Goal: Task Accomplishment & Management: Use online tool/utility

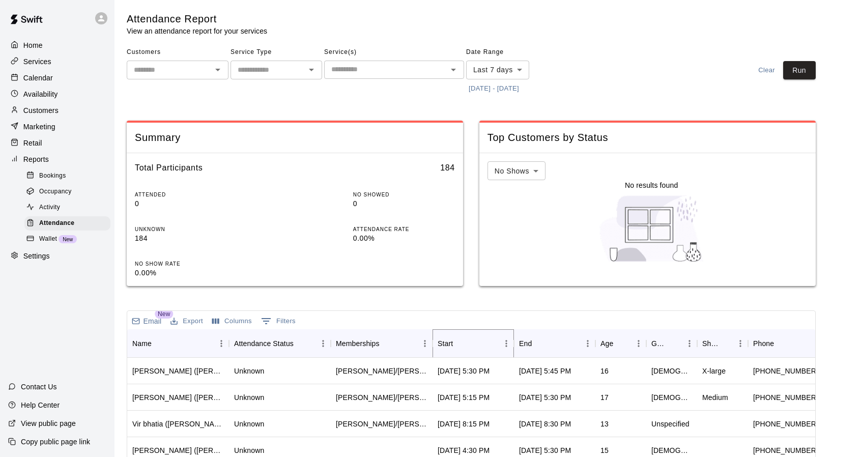
click at [460, 343] on icon "Sort" at bounding box center [460, 343] width 6 height 6
click at [516, 88] on button "[DATE] - [DATE]" at bounding box center [493, 89] width 55 height 16
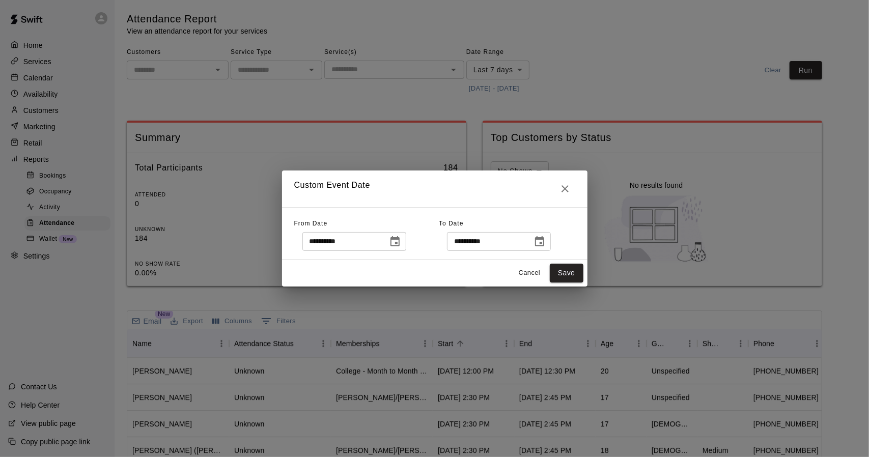
click at [401, 246] on icon "Choose date, selected date is Sep 3, 2025" at bounding box center [395, 242] width 12 height 12
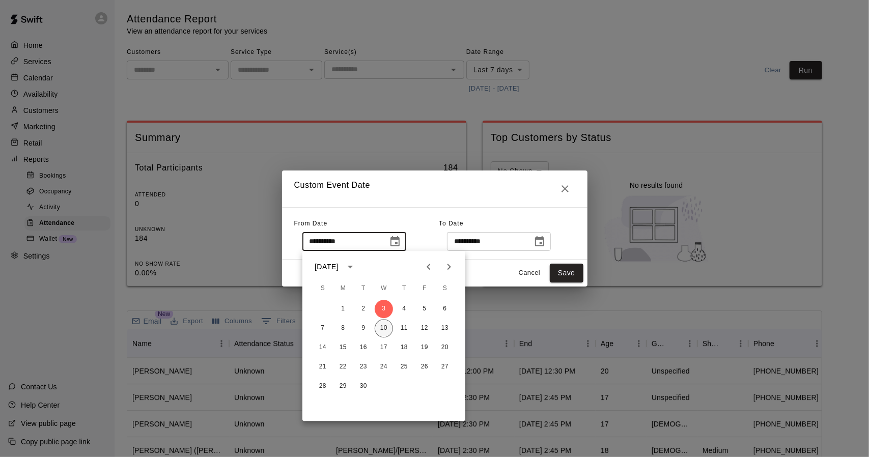
click at [381, 325] on button "10" at bounding box center [383, 328] width 18 height 18
type input "**********"
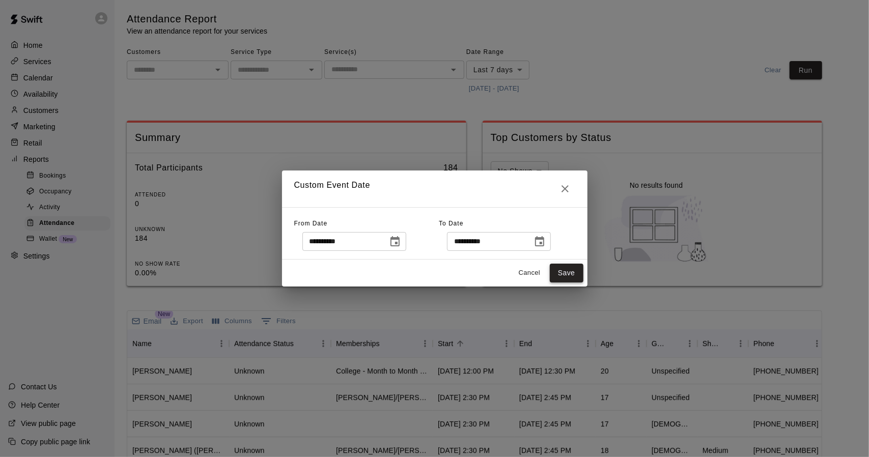
click at [567, 272] on button "Save" at bounding box center [567, 273] width 34 height 19
type input "******"
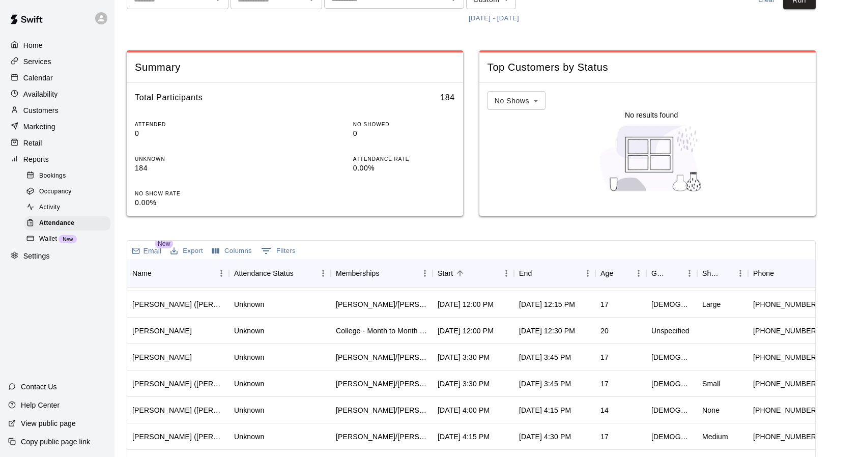
scroll to position [2371, 0]
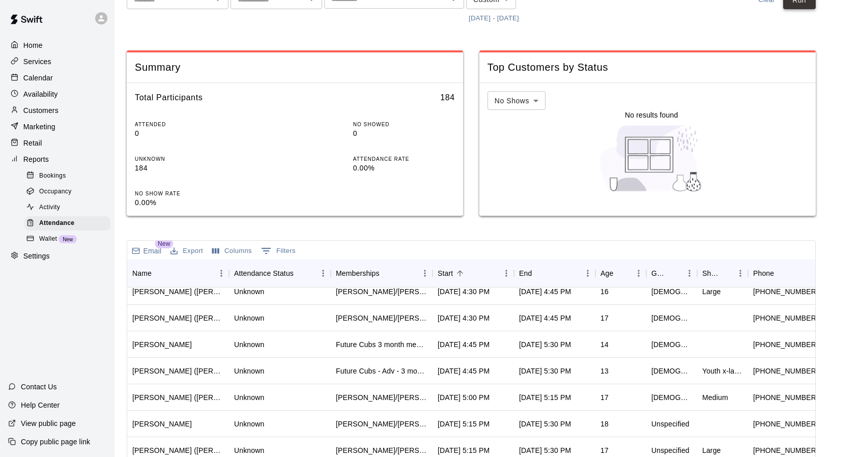
click at [810, 5] on button "Run" at bounding box center [799, 0] width 33 height 19
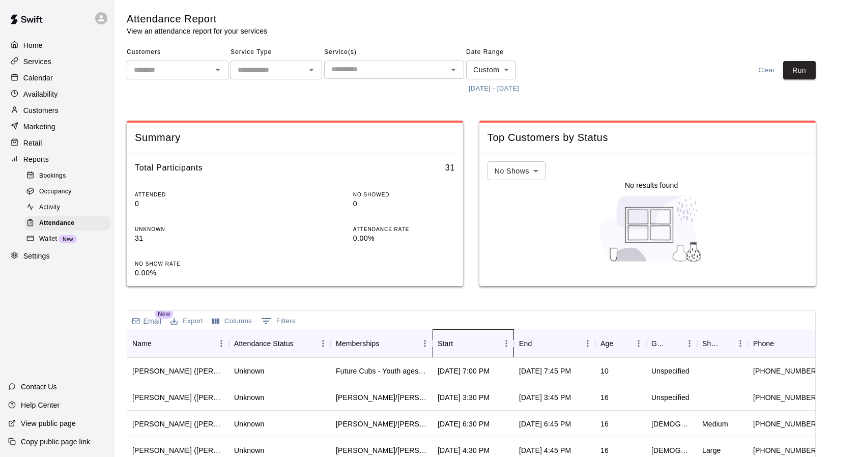
click at [472, 342] on div "Start" at bounding box center [468, 343] width 61 height 28
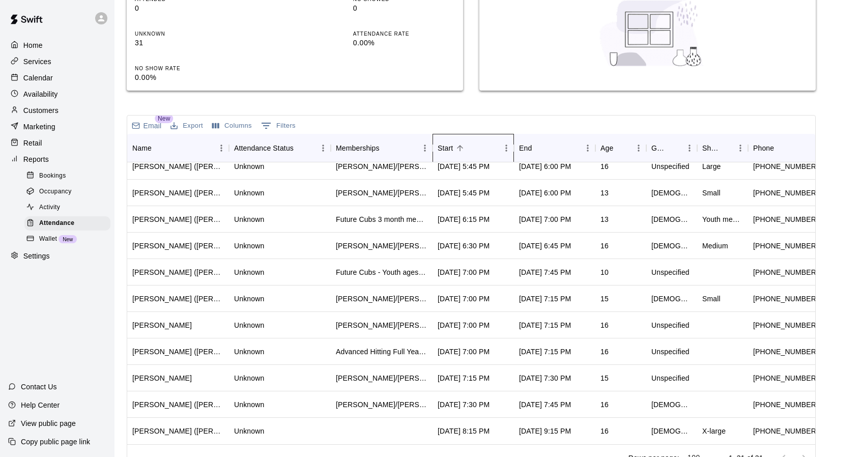
scroll to position [214, 0]
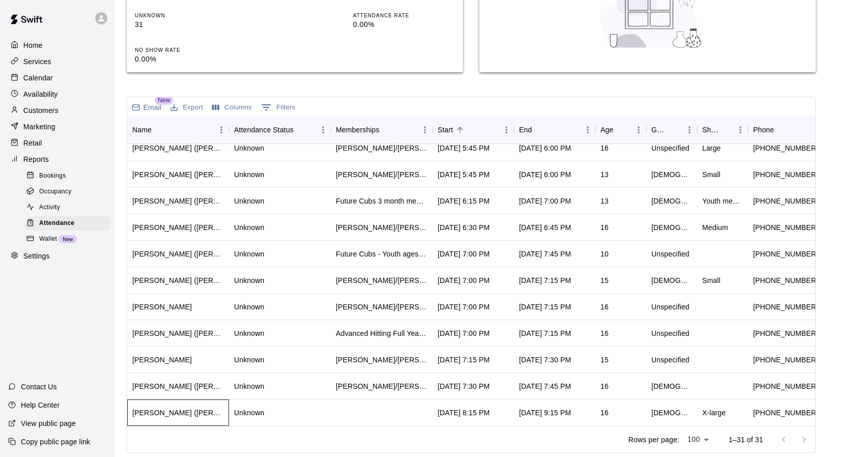
click at [199, 408] on div "[PERSON_NAME] ([PERSON_NAME])" at bounding box center [178, 413] width 92 height 10
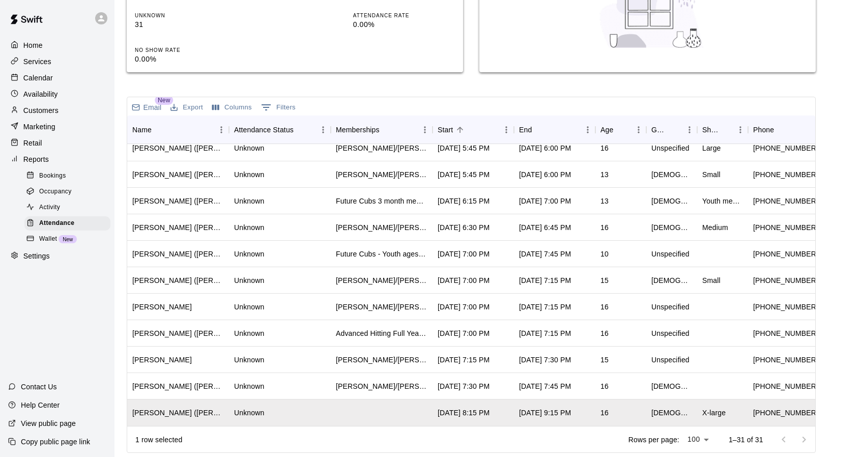
click at [49, 76] on p "Calendar" at bounding box center [38, 78] width 30 height 10
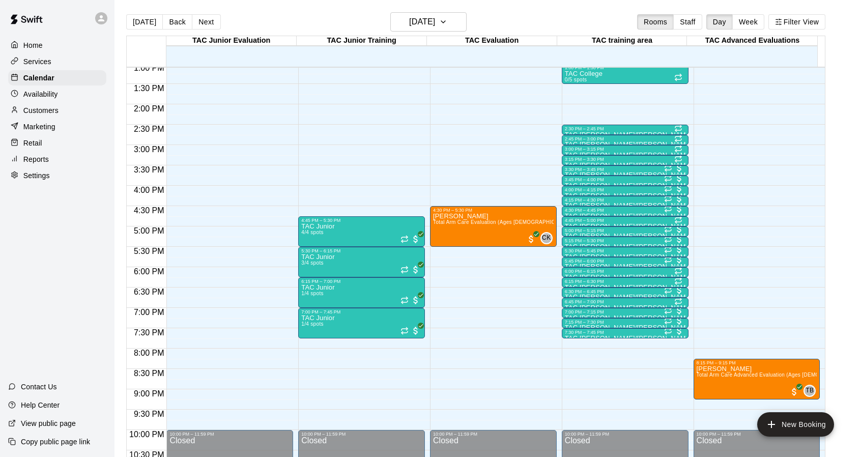
scroll to position [468, 0]
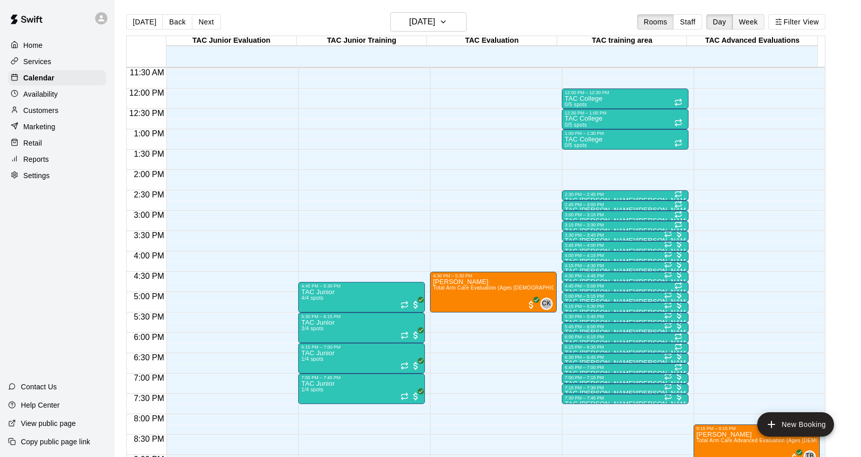
click at [763, 17] on button "Week" at bounding box center [748, 21] width 32 height 15
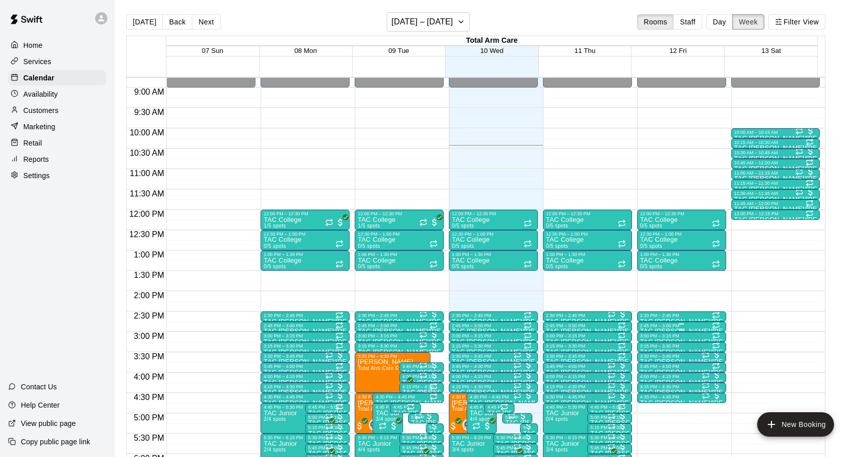
scroll to position [353, 0]
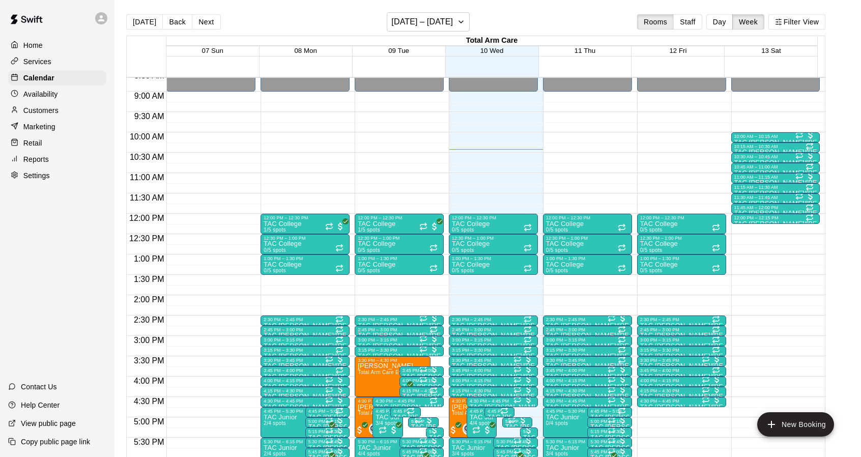
click at [59, 102] on div "Availability" at bounding box center [57, 93] width 98 height 15
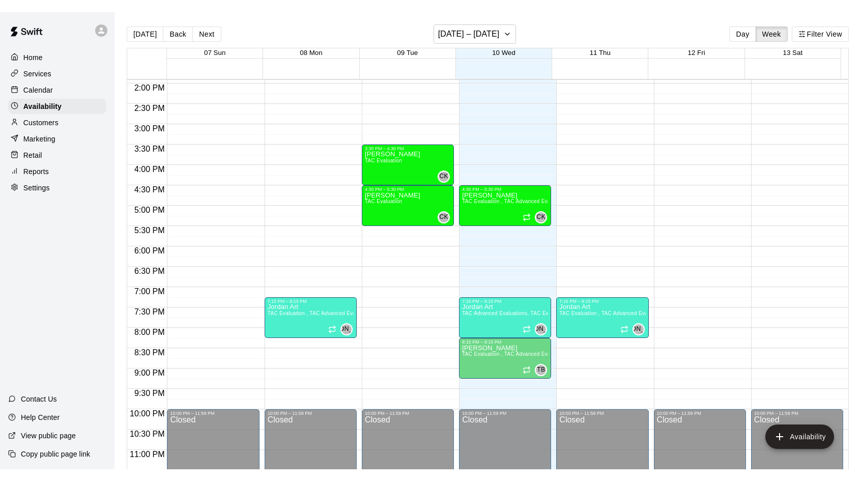
scroll to position [567, 0]
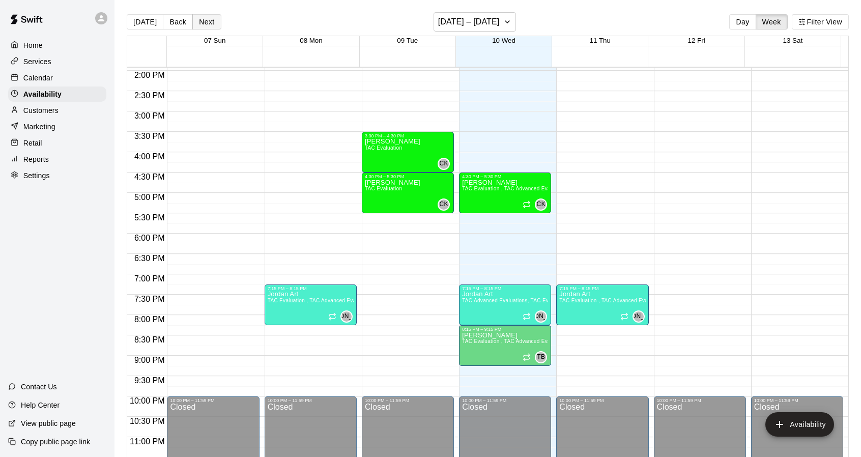
click at [208, 16] on button "Next" at bounding box center [206, 21] width 28 height 15
